Goal: Find specific page/section: Find specific page/section

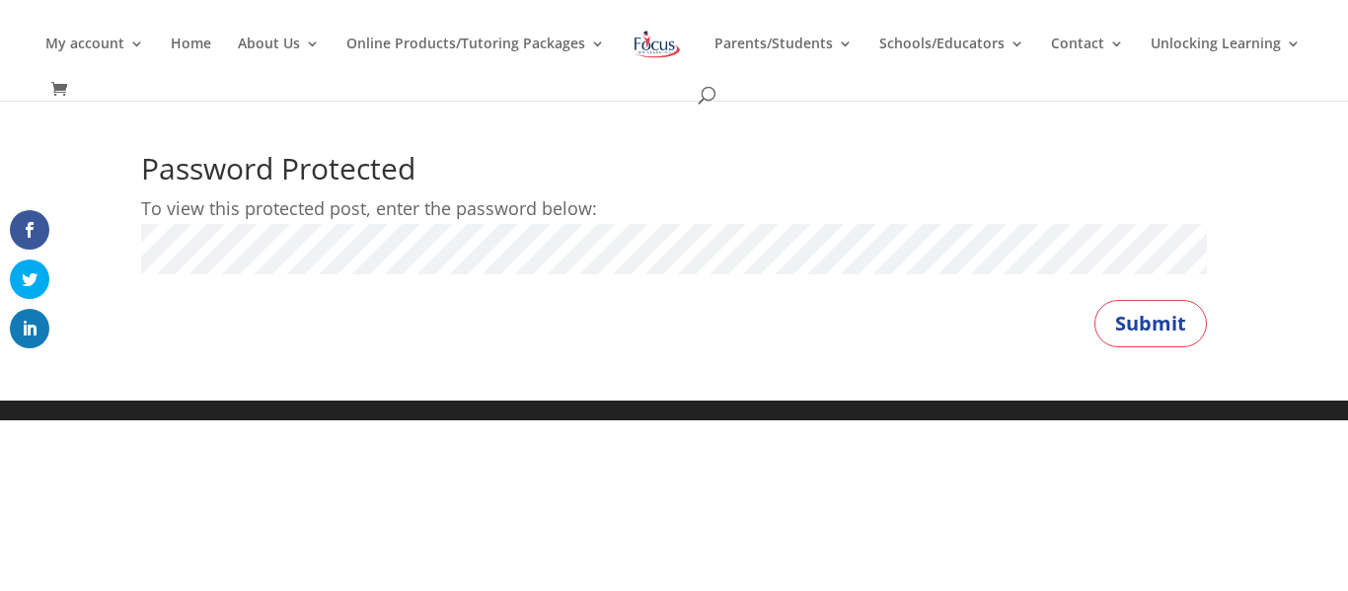
click at [1095, 300] on button "Submit" at bounding box center [1151, 323] width 113 height 47
click at [1138, 322] on button "Submit" at bounding box center [1151, 323] width 113 height 47
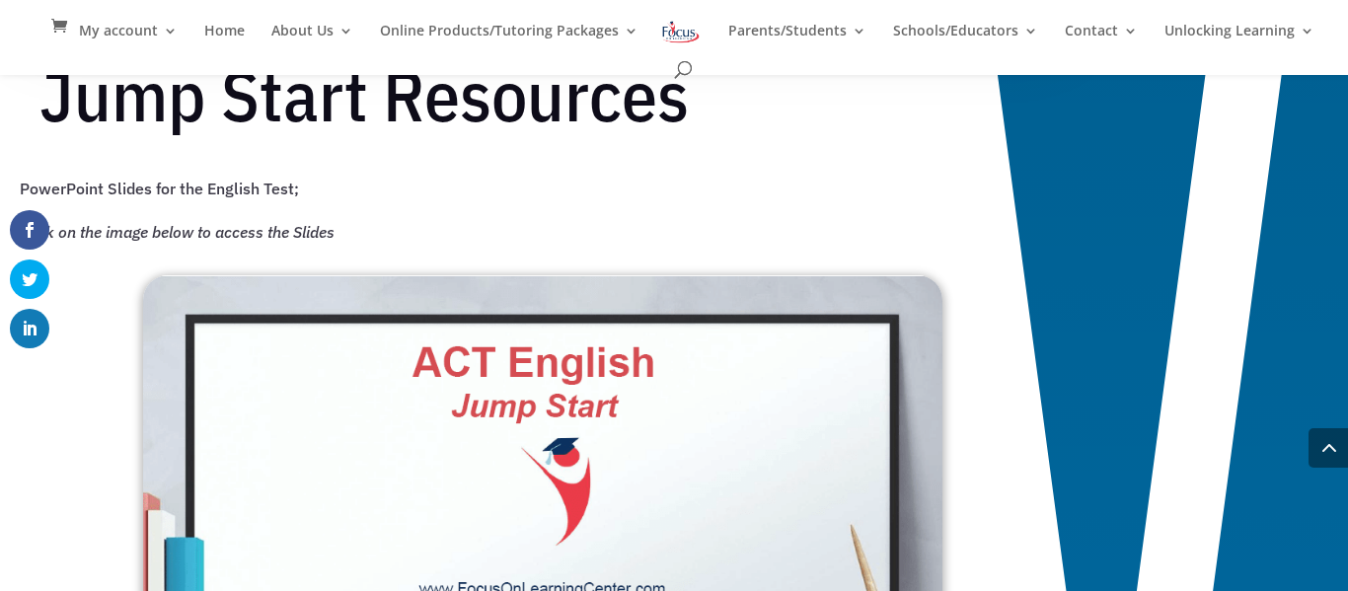
scroll to position [1348, 0]
